Goal: Task Accomplishment & Management: Use online tool/utility

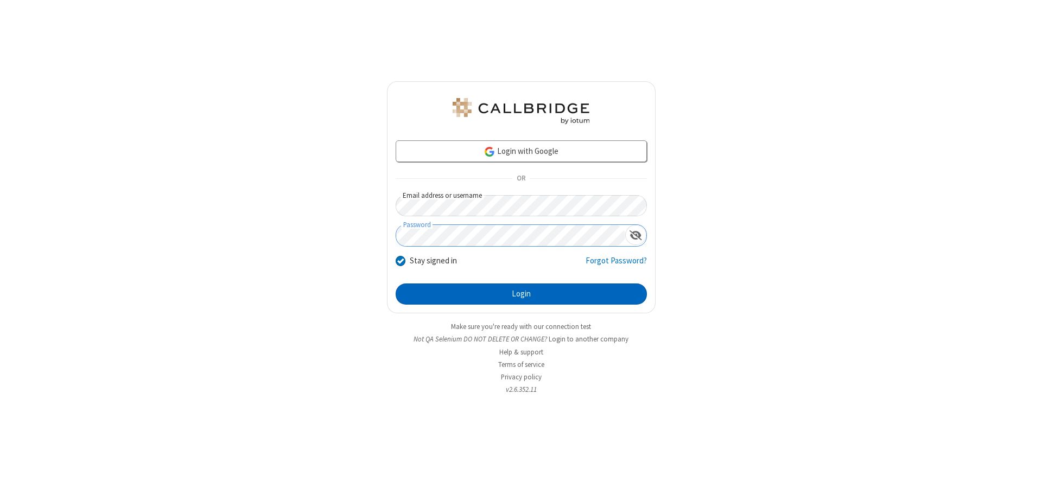
click at [521, 294] on button "Login" at bounding box center [520, 295] width 251 height 22
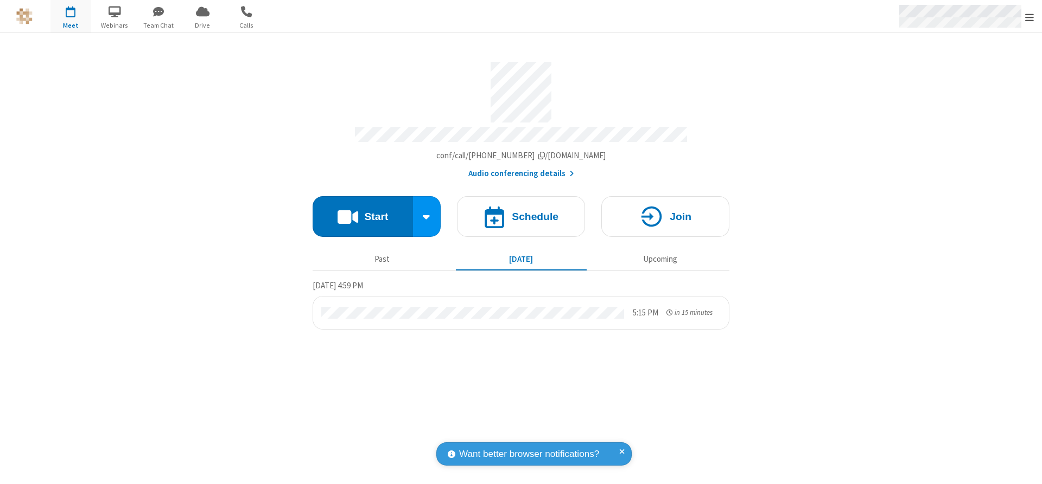
click at [1029, 17] on span "Open menu" at bounding box center [1029, 17] width 9 height 11
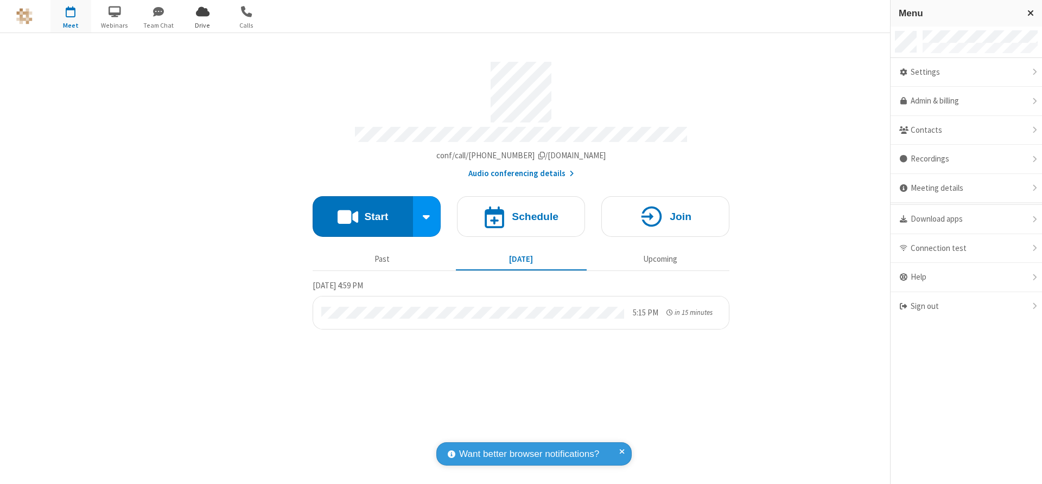
click at [202, 25] on span "Drive" at bounding box center [202, 26] width 41 height 10
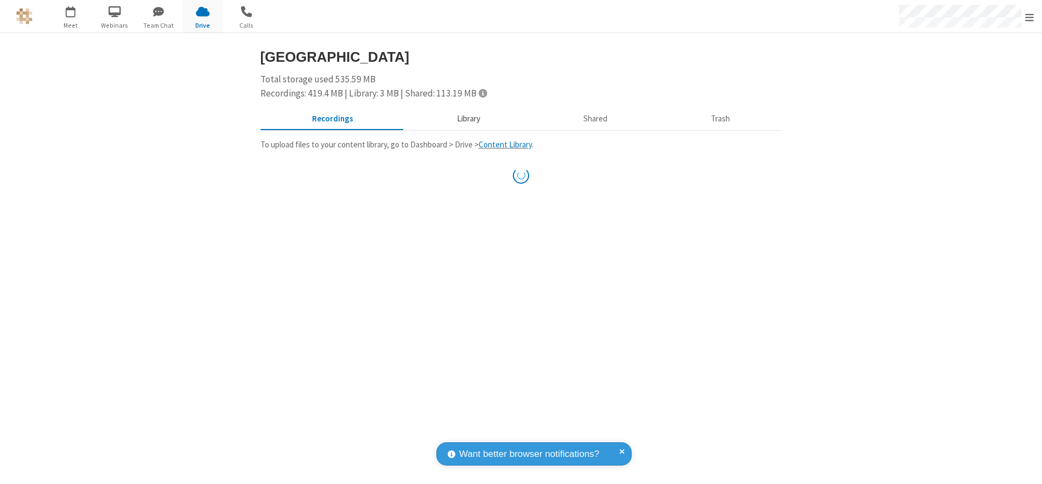
click at [467, 119] on button "Library" at bounding box center [468, 119] width 127 height 21
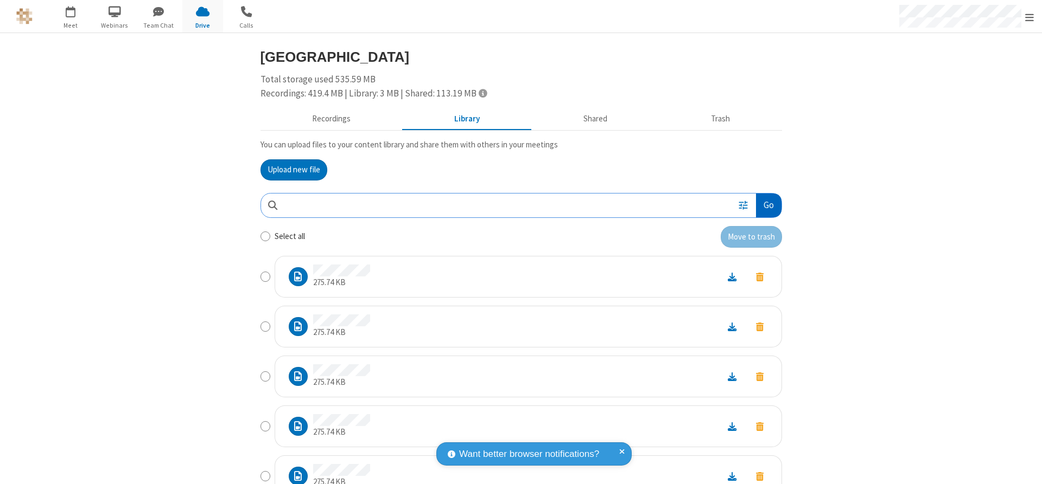
click at [764, 205] on button "Go" at bounding box center [768, 206] width 25 height 24
click at [289, 170] on button "Upload new file" at bounding box center [293, 170] width 67 height 22
